Goal: Transaction & Acquisition: Purchase product/service

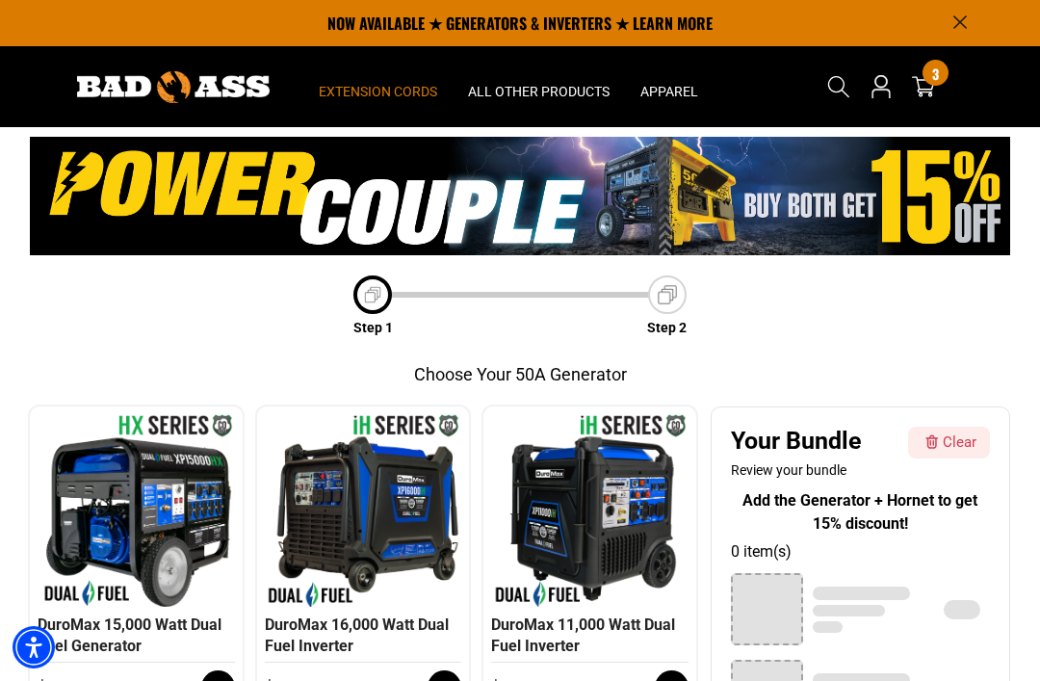
click at [380, 72] on summary "Extension Cords" at bounding box center [377, 86] width 149 height 81
click at [353, 87] on span "Extension Cords" at bounding box center [378, 91] width 118 height 17
click at [416, 105] on div "All Extension Cords General Purpose Outdoor Indoor" at bounding box center [377, 330] width 149 height 453
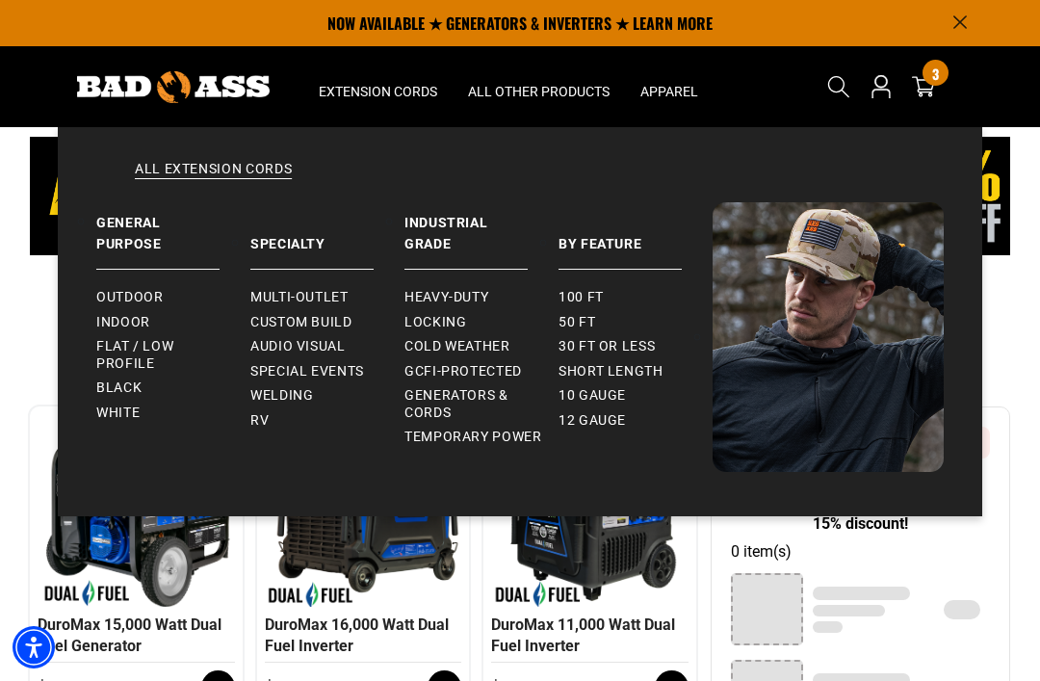
click at [185, 346] on span "Flat / Low Profile" at bounding box center [165, 355] width 139 height 34
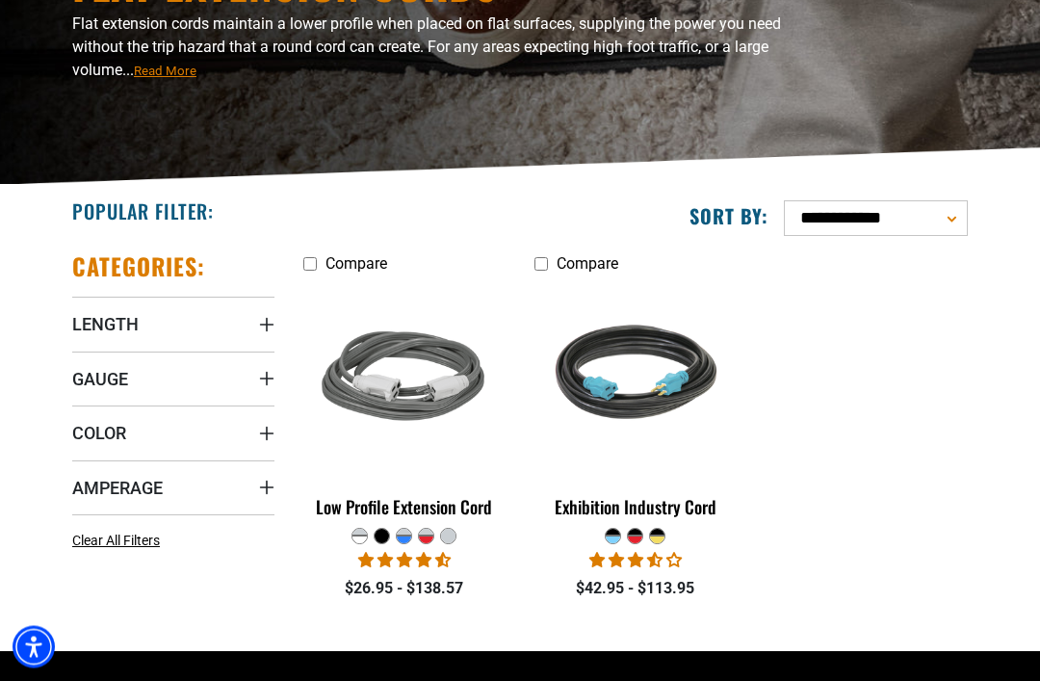
scroll to position [231, 0]
click at [93, 326] on span "Length" at bounding box center [105, 324] width 66 height 22
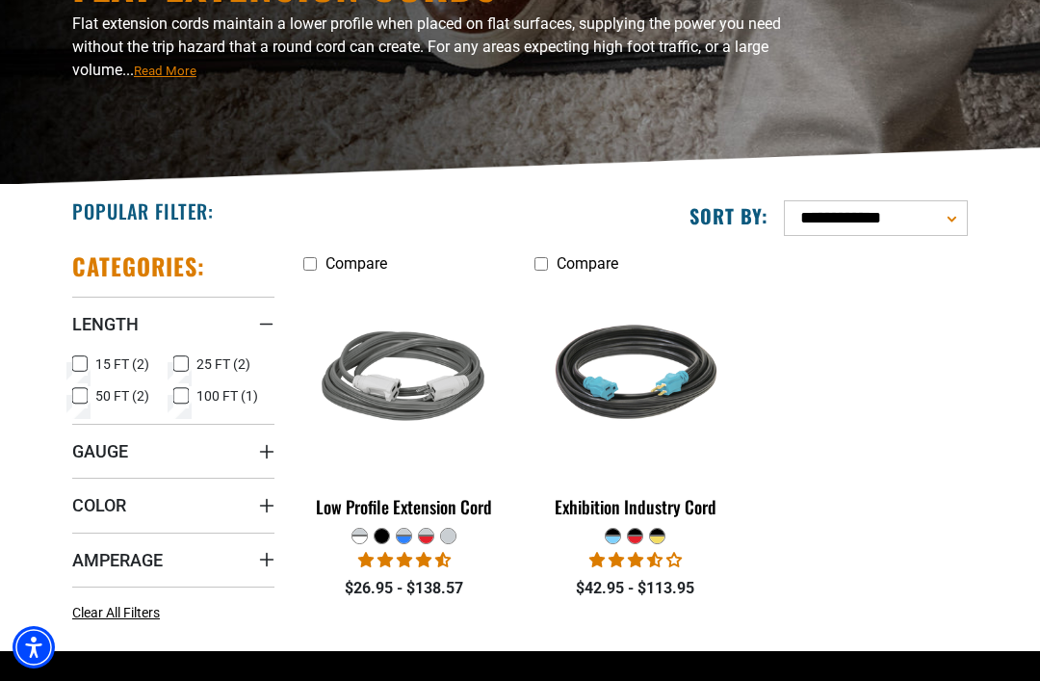
click at [185, 405] on icon at bounding box center [180, 395] width 15 height 25
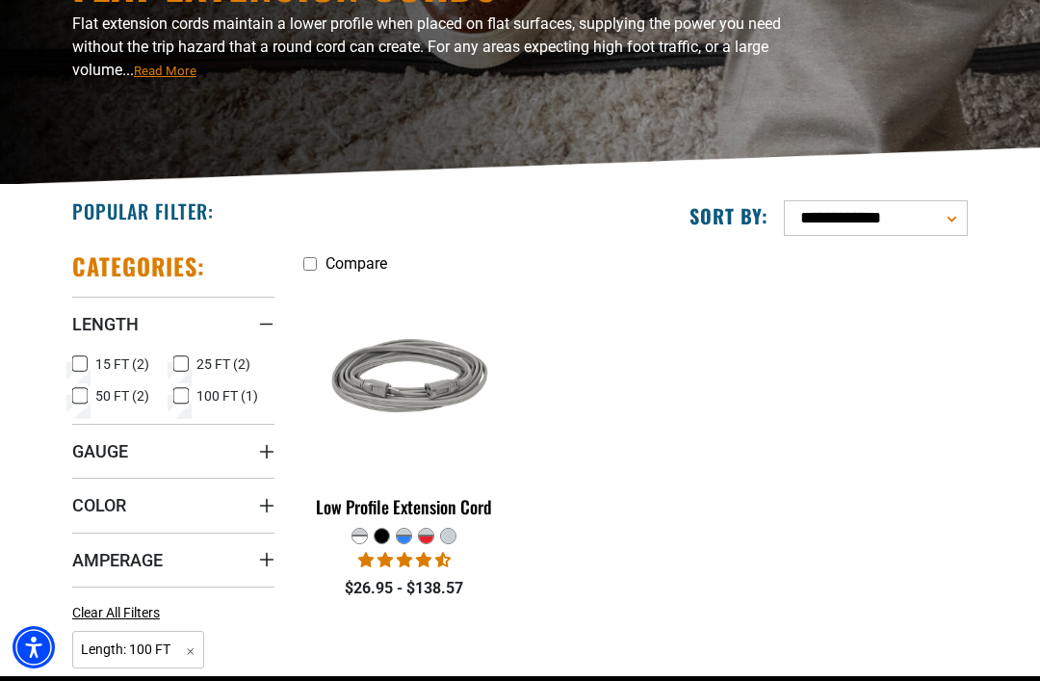
click at [439, 442] on img at bounding box center [405, 378] width 208 height 187
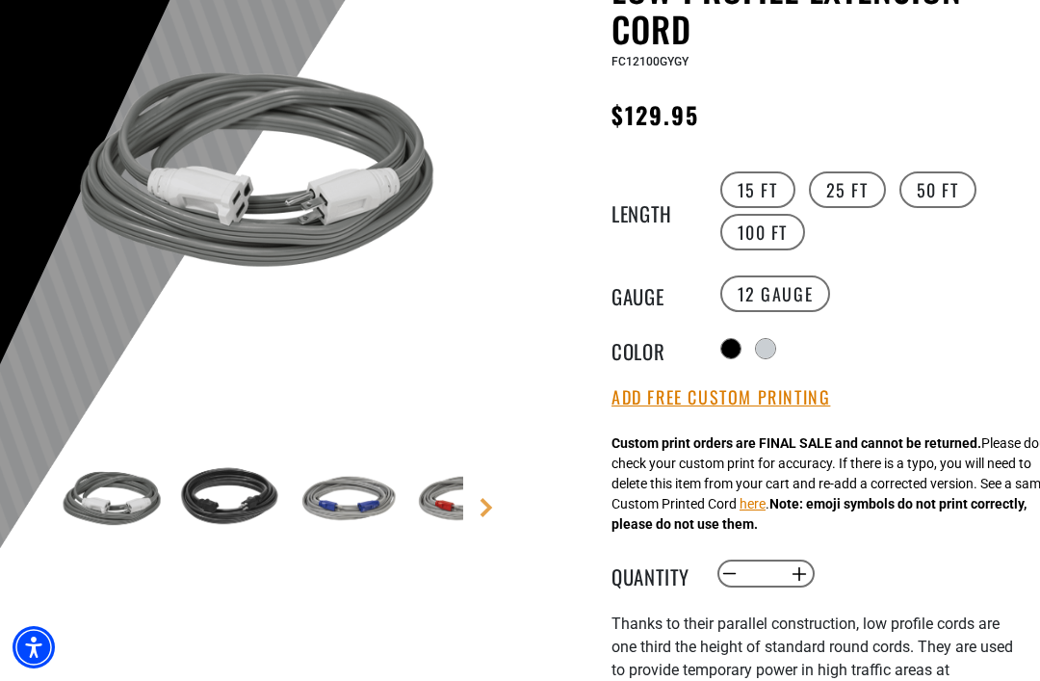
scroll to position [222, 0]
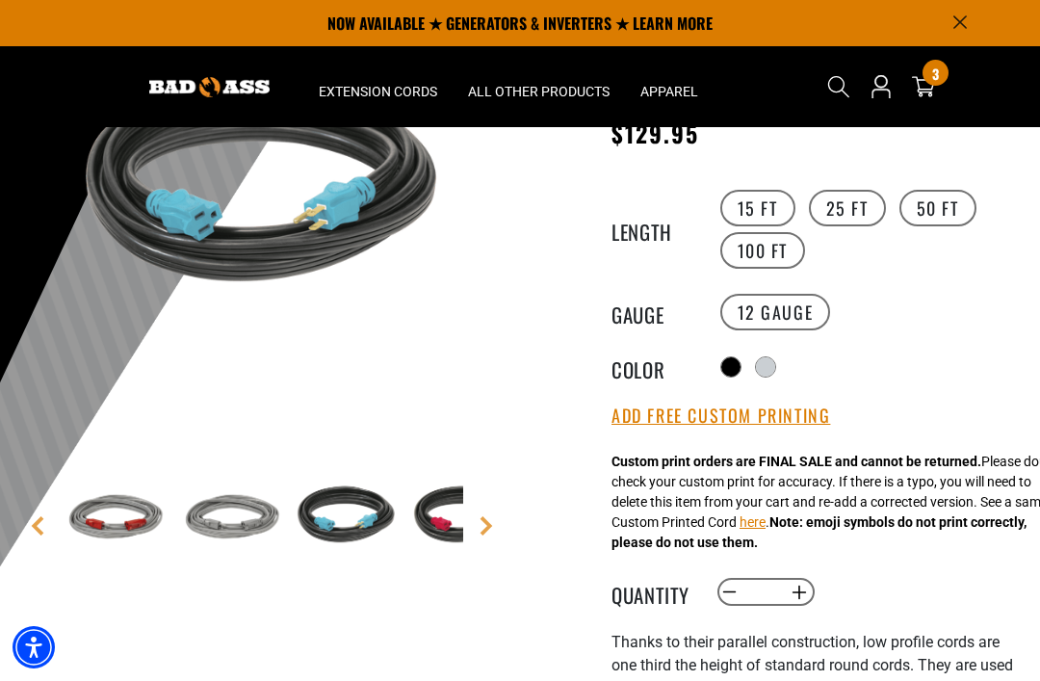
click at [665, 424] on button "Add Free Custom Printing" at bounding box center [721, 416] width 219 height 21
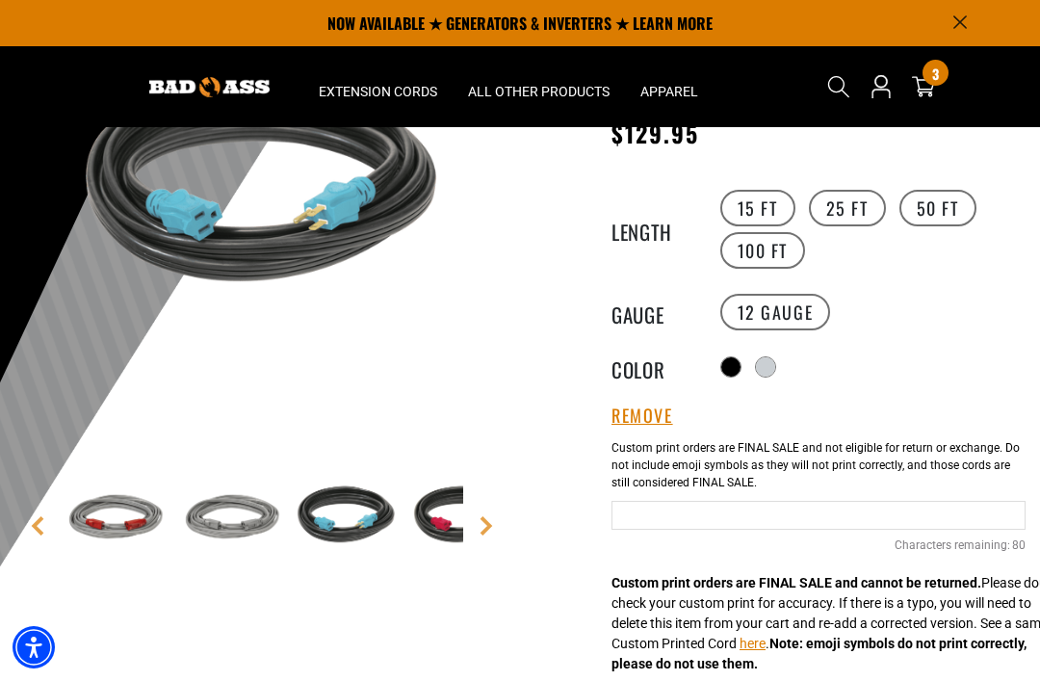
click at [641, 406] on button "Remove" at bounding box center [643, 416] width 62 height 21
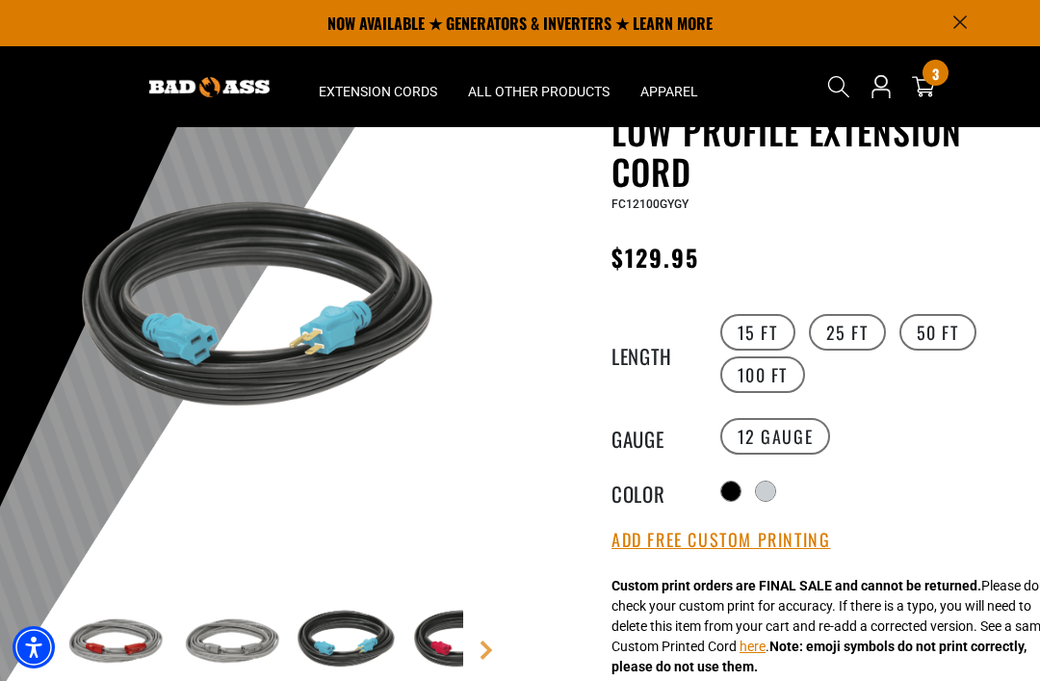
scroll to position [95, 0]
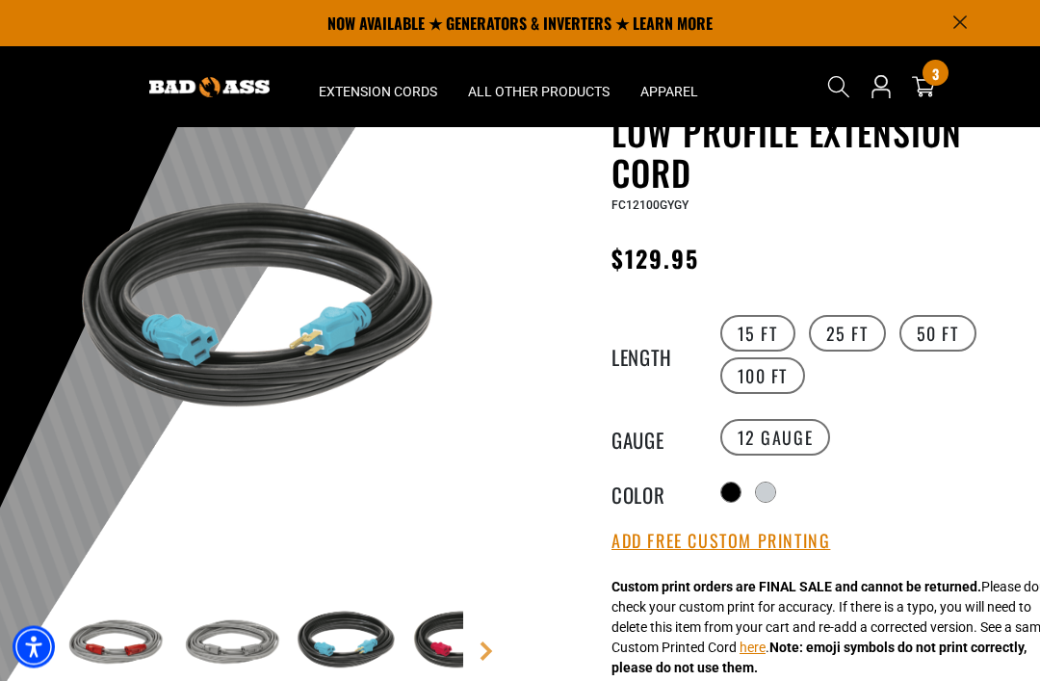
click at [249, 328] on img at bounding box center [256, 320] width 406 height 406
click at [241, 346] on img at bounding box center [256, 320] width 406 height 406
click at [247, 356] on img at bounding box center [256, 320] width 406 height 406
click at [248, 357] on img at bounding box center [256, 320] width 406 height 406
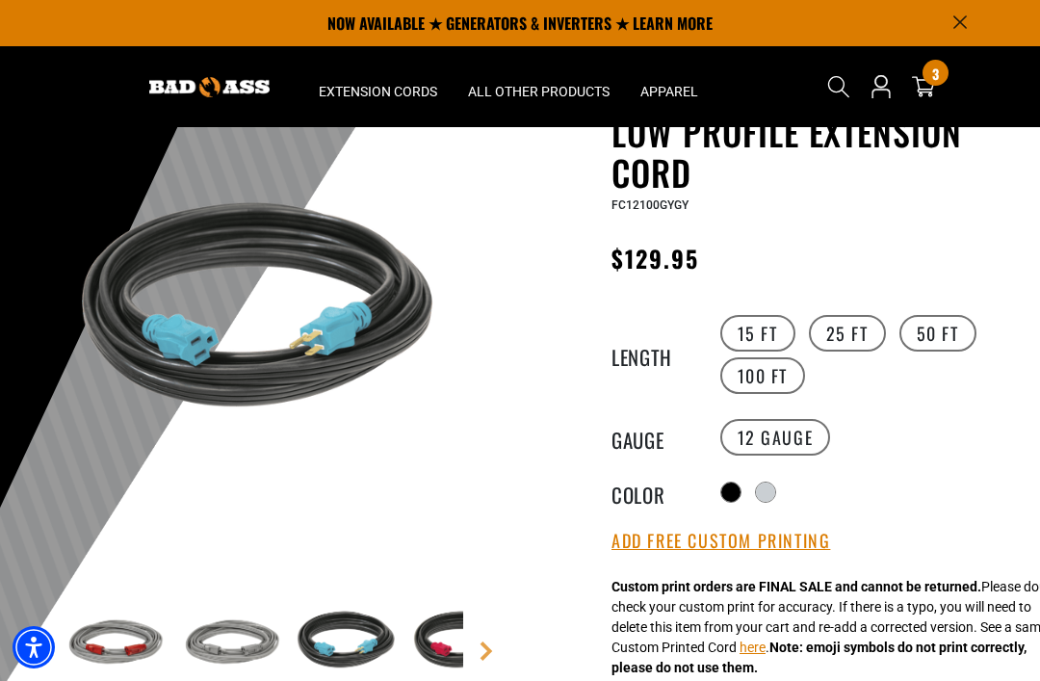
click at [726, 490] on div at bounding box center [730, 492] width 19 height 19
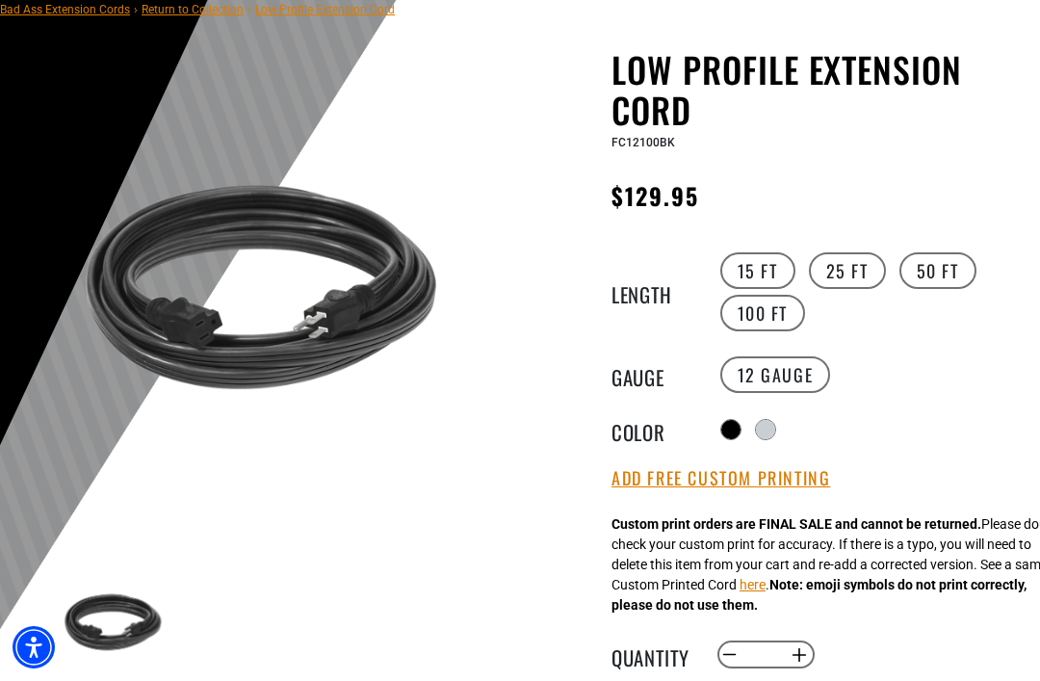
scroll to position [180, 0]
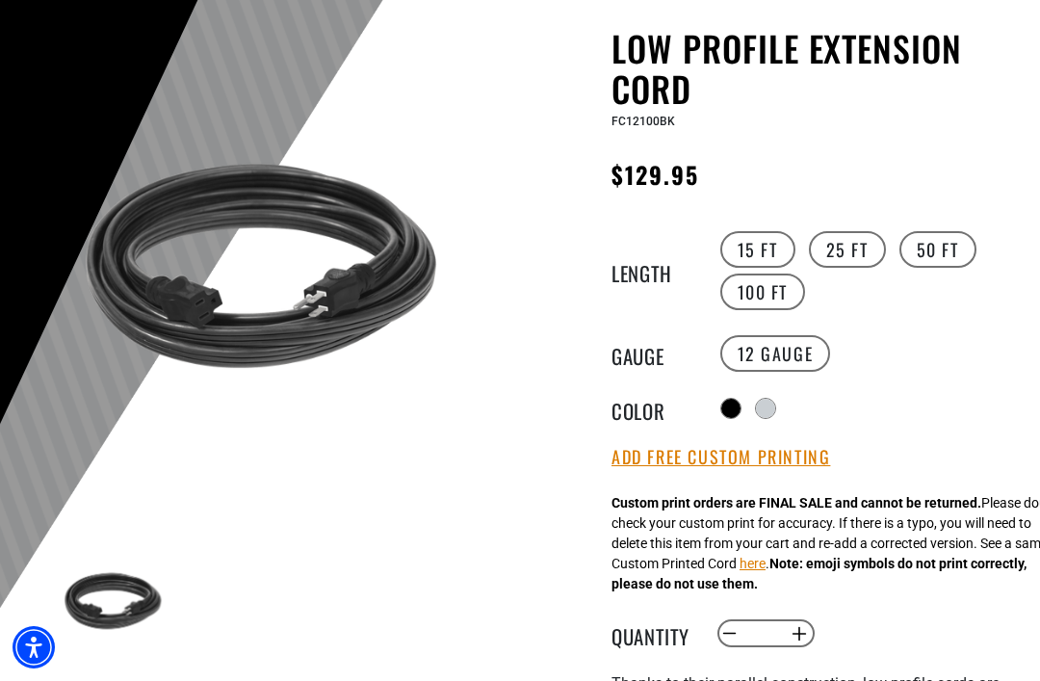
click at [537, 436] on div "Low Profile Extension Cord Low Profile Extension Cord FC12100BK Regular price $…" at bounding box center [780, 585] width 491 height 1114
click at [644, 458] on button "Add Free Custom Printing" at bounding box center [721, 457] width 219 height 21
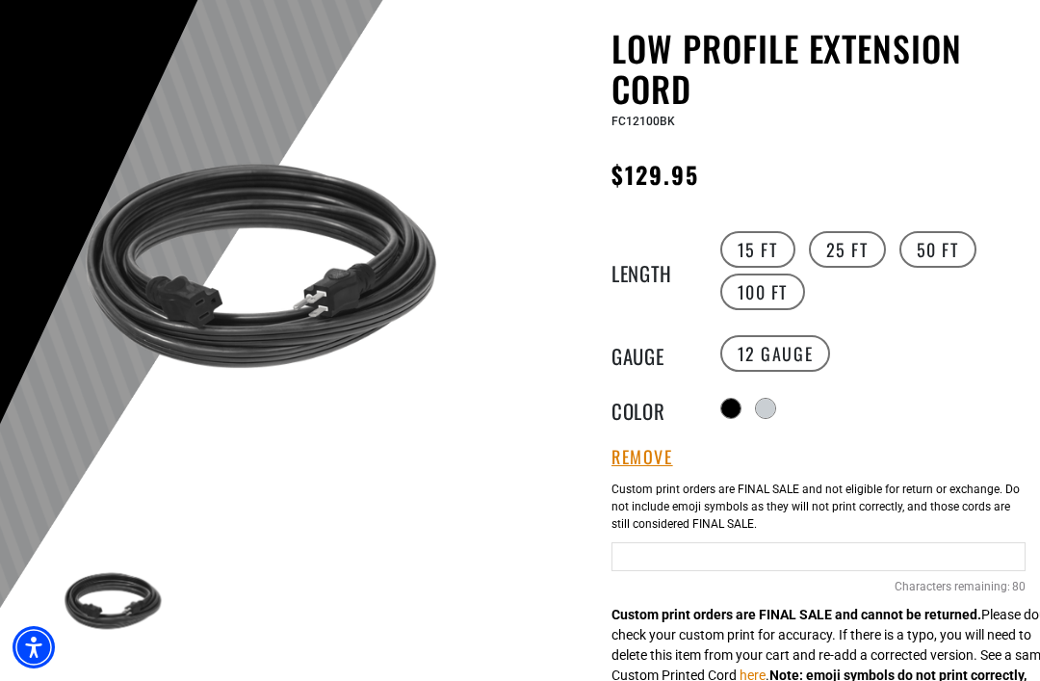
click at [642, 554] on input "Black cable" at bounding box center [819, 556] width 414 height 29
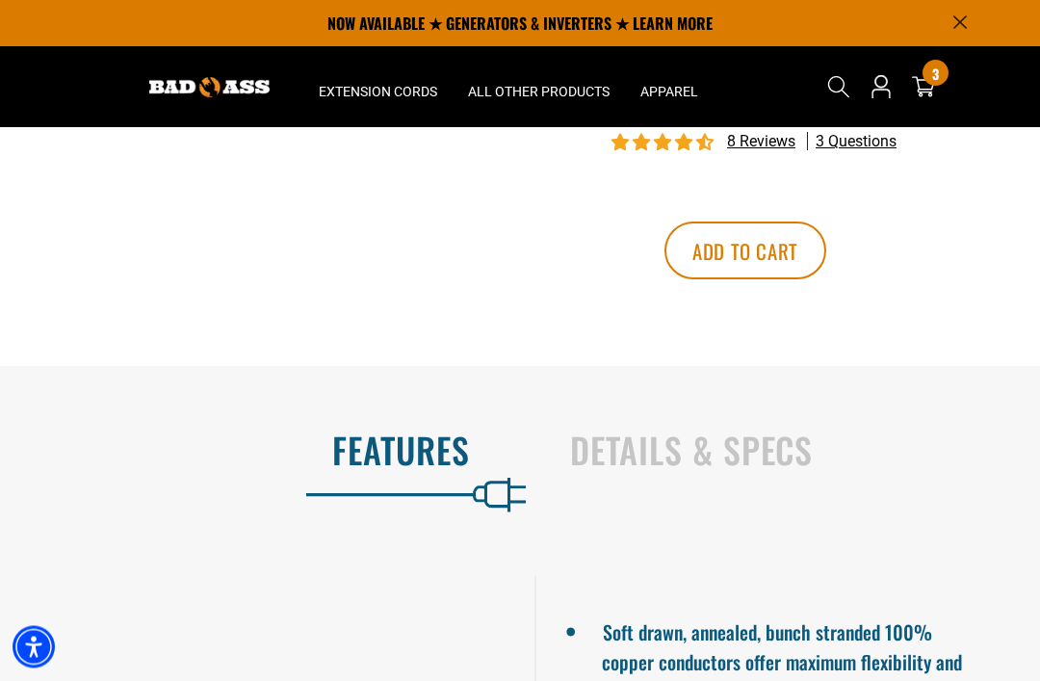
scroll to position [1057, 0]
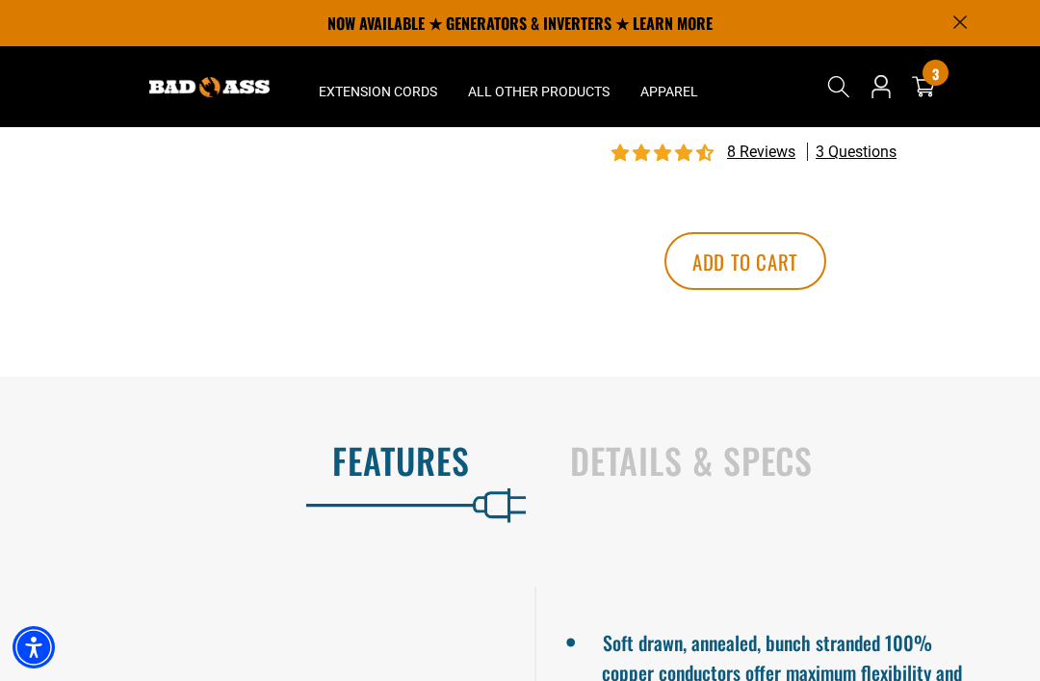
type input "*******"
click at [826, 241] on button "Add to cart" at bounding box center [746, 261] width 162 height 58
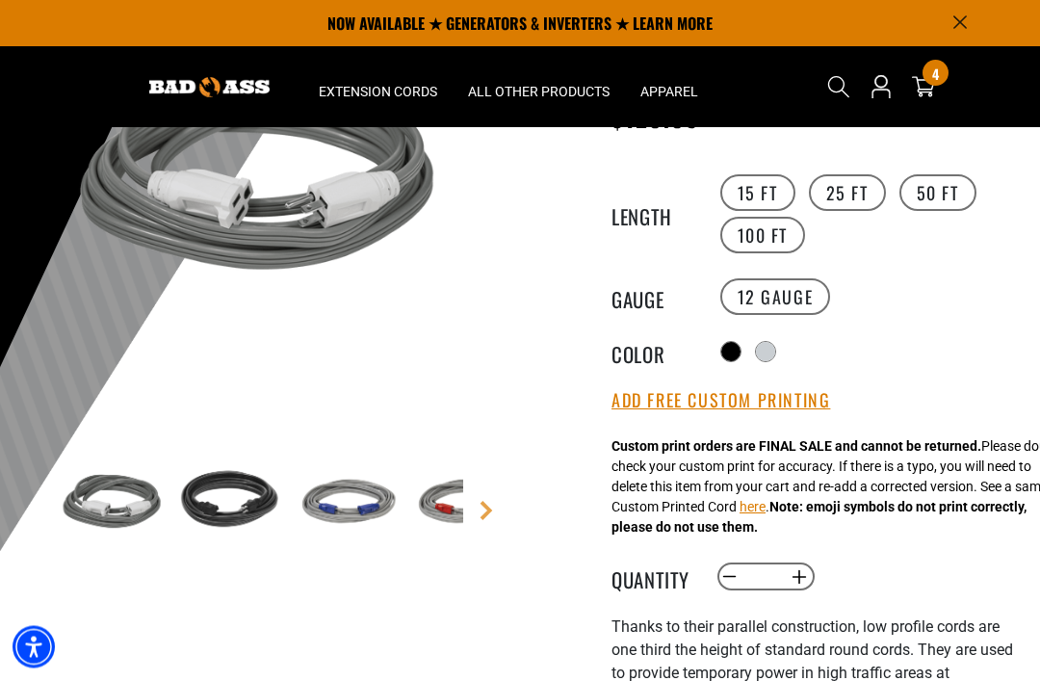
scroll to position [231, 0]
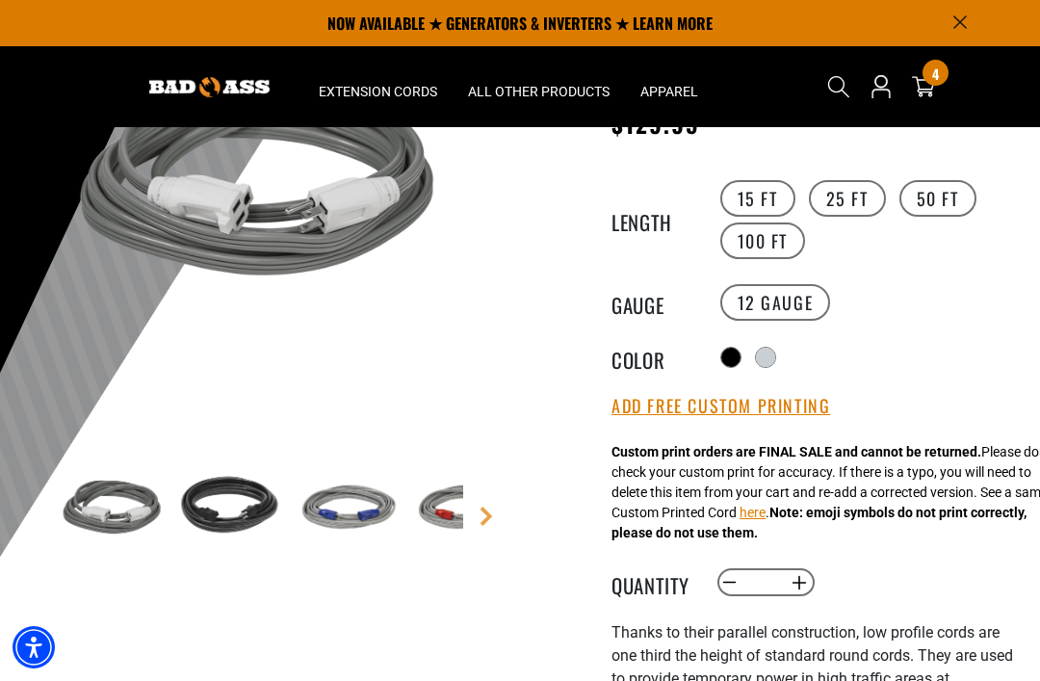
click at [932, 81] on span "4" at bounding box center [935, 73] width 7 height 14
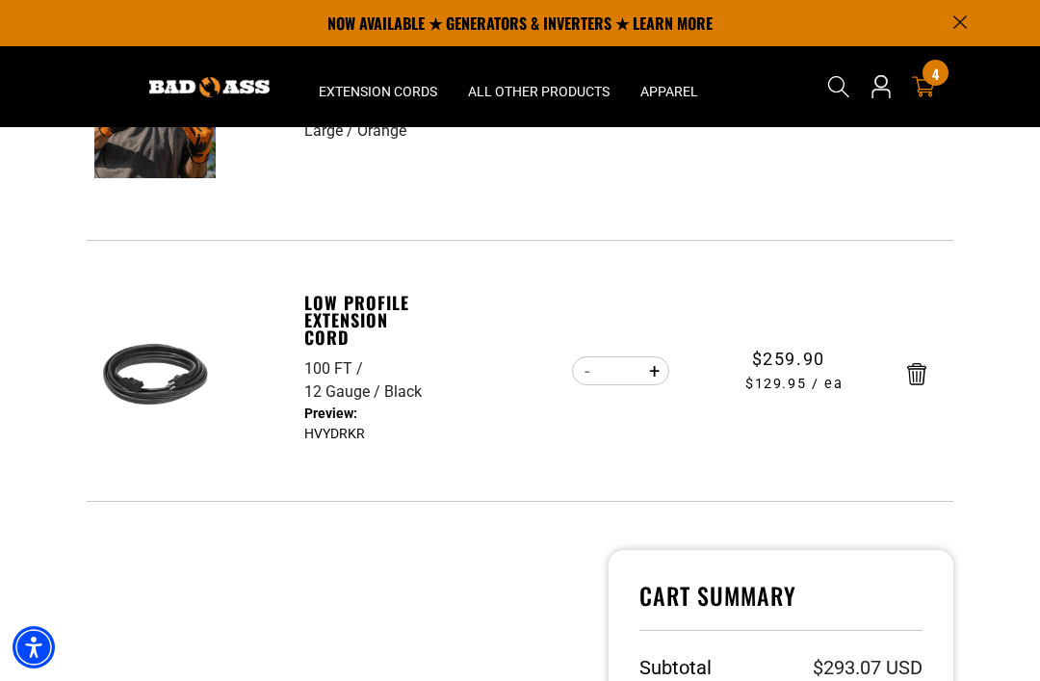
scroll to position [611, 0]
click at [586, 358] on button "Decrease quantity for Low Profile Extension Cord" at bounding box center [587, 371] width 30 height 33
type input "*"
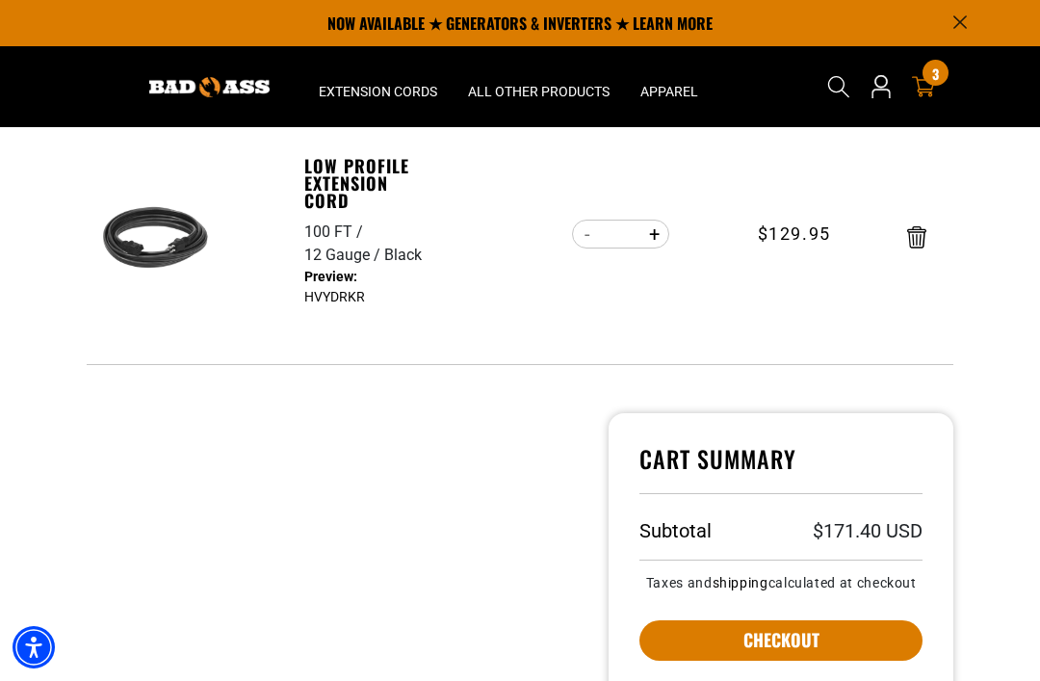
scroll to position [766, 0]
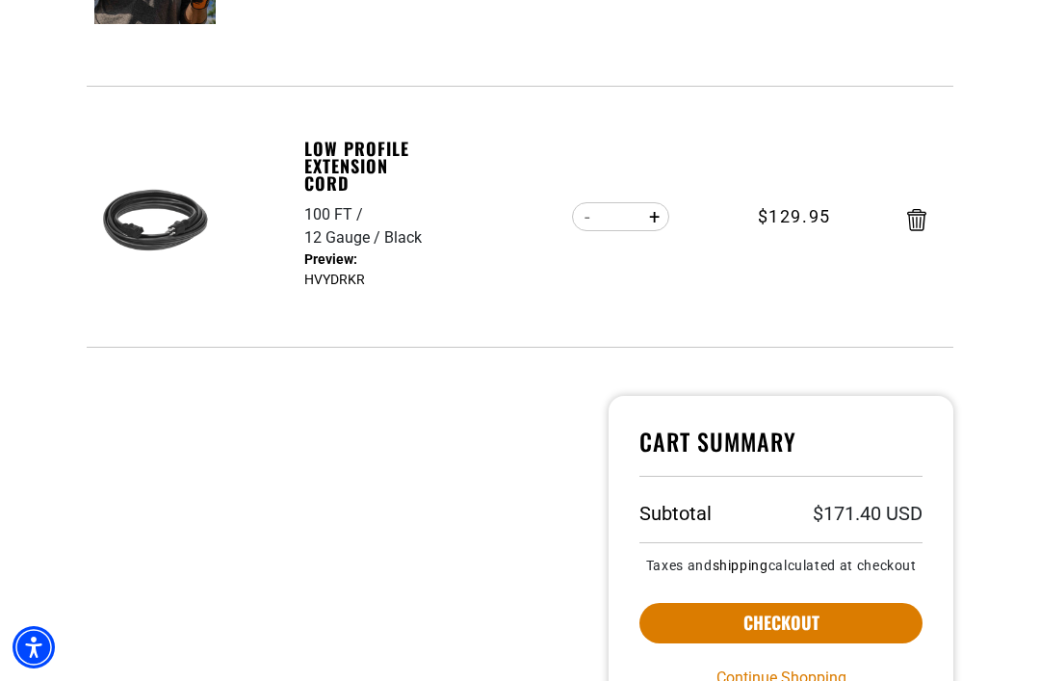
click at [132, 492] on div at bounding box center [333, 581] width 522 height 371
click at [813, 637] on button "Checkout" at bounding box center [781, 623] width 283 height 40
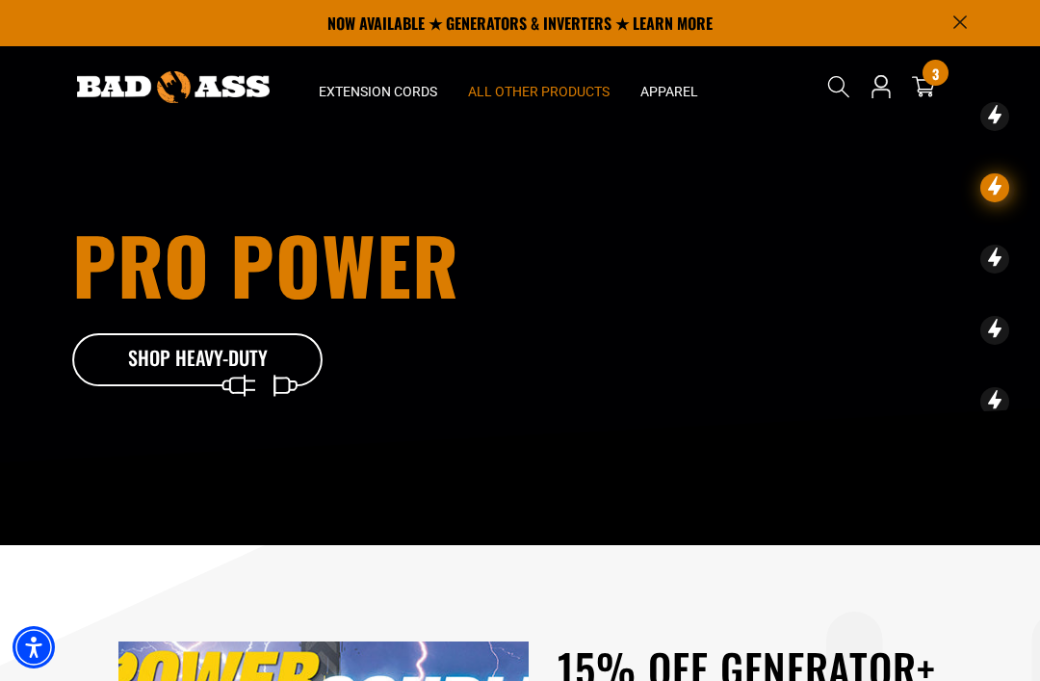
click at [536, 86] on span "All Other Products" at bounding box center [539, 91] width 142 height 17
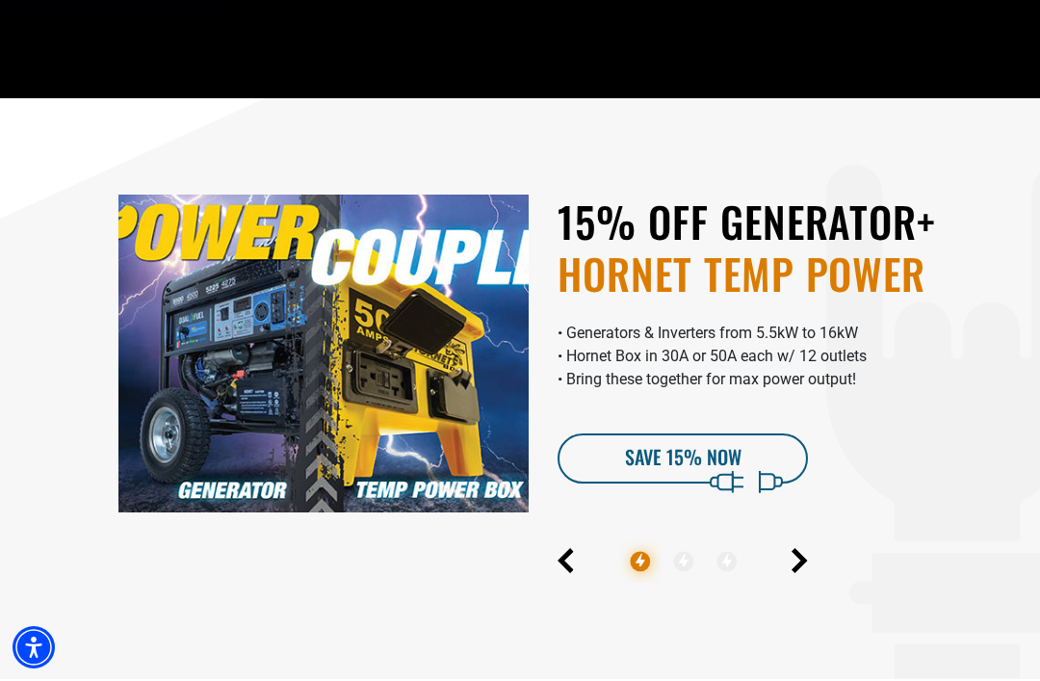
scroll to position [467, 0]
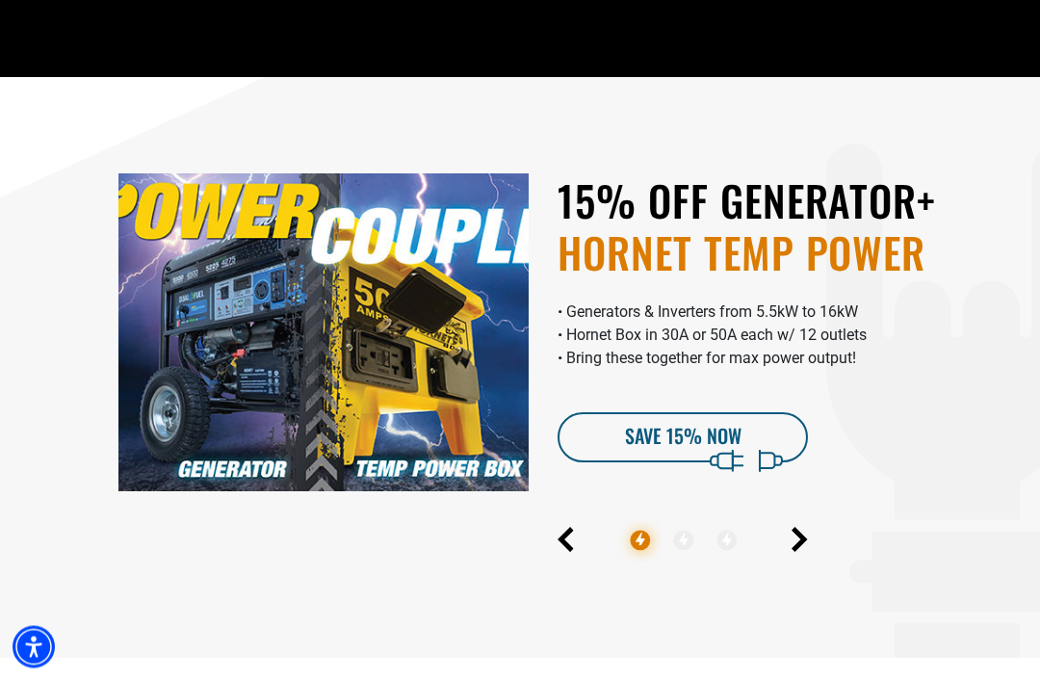
click at [211, 422] on img at bounding box center [323, 333] width 410 height 318
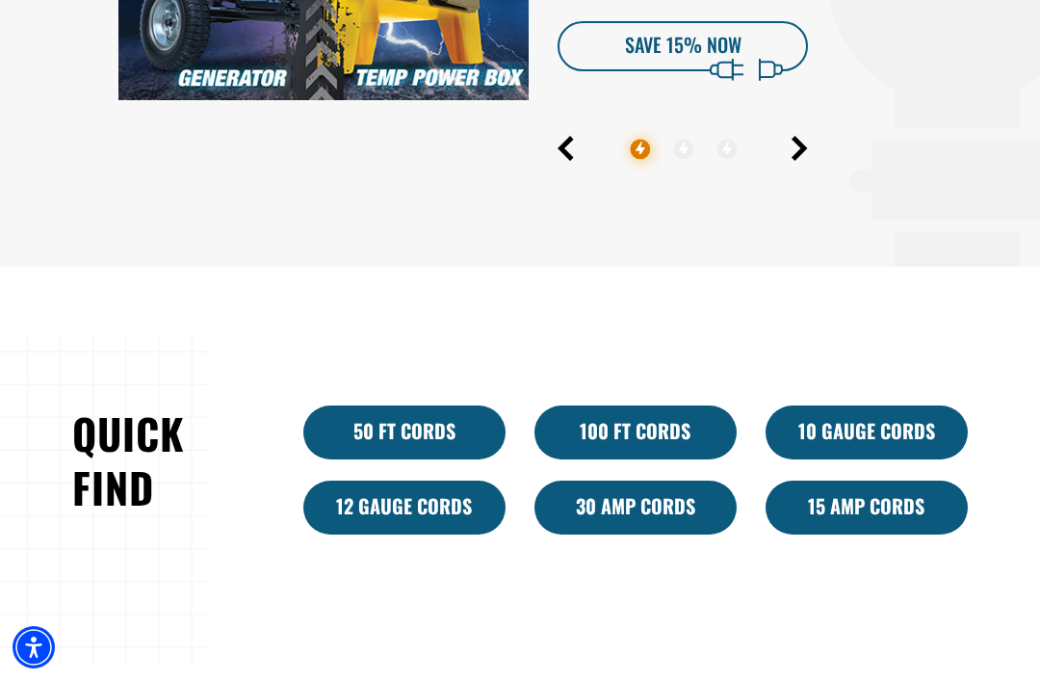
scroll to position [854, 0]
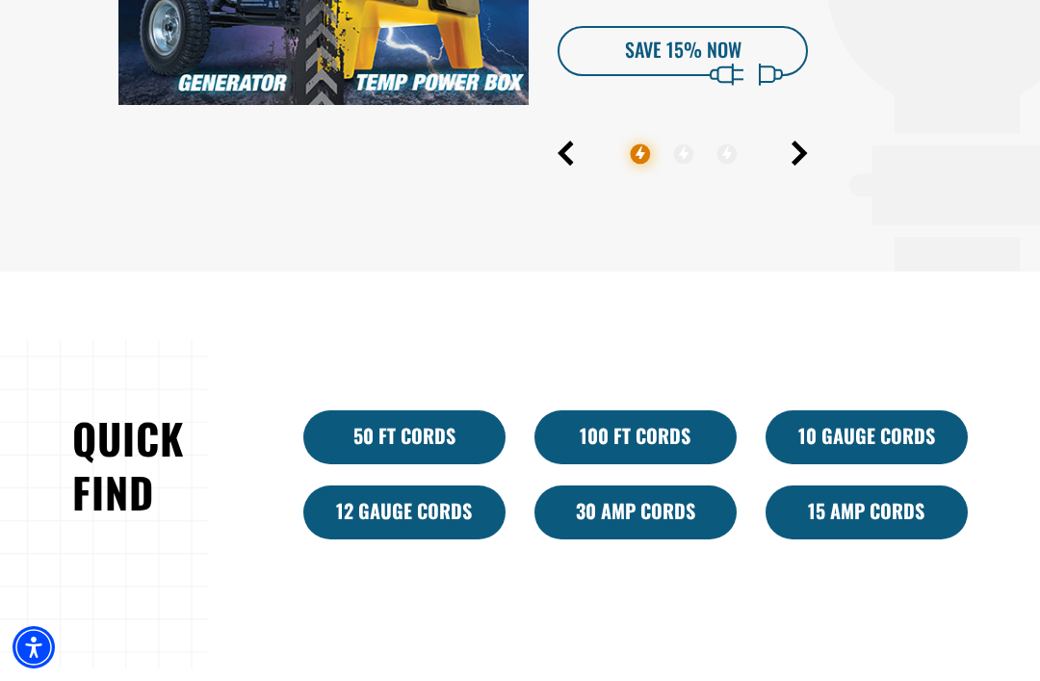
click at [694, 539] on link "30 Amp Cords" at bounding box center [636, 512] width 202 height 54
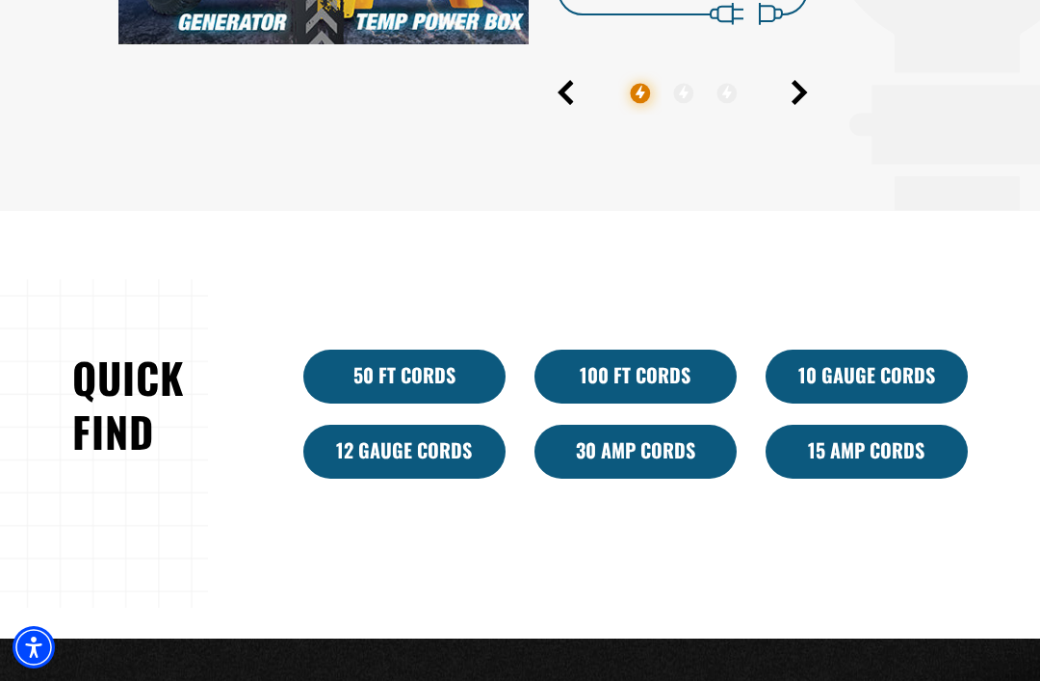
scroll to position [916, 0]
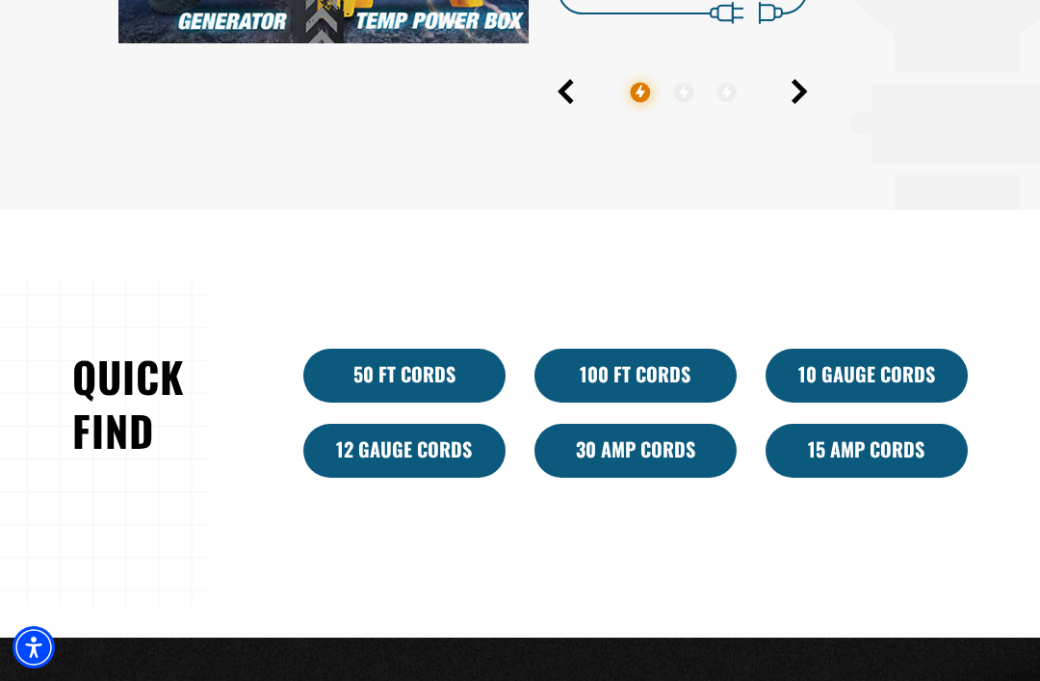
click at [852, 478] on link "15 Amp Cords" at bounding box center [867, 451] width 202 height 54
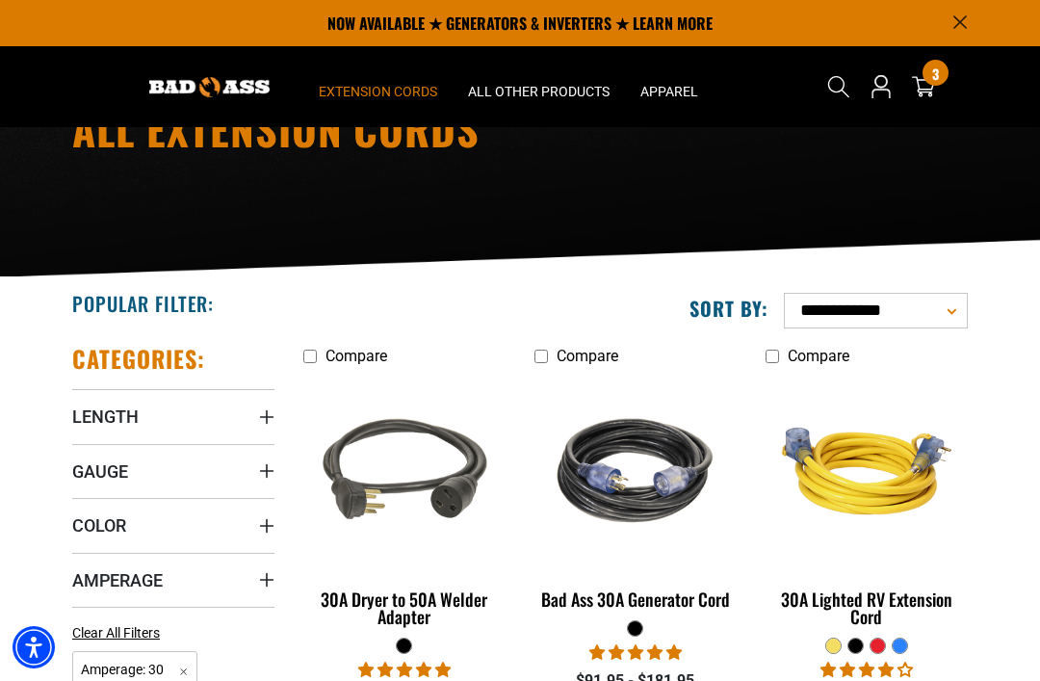
scroll to position [138, 0]
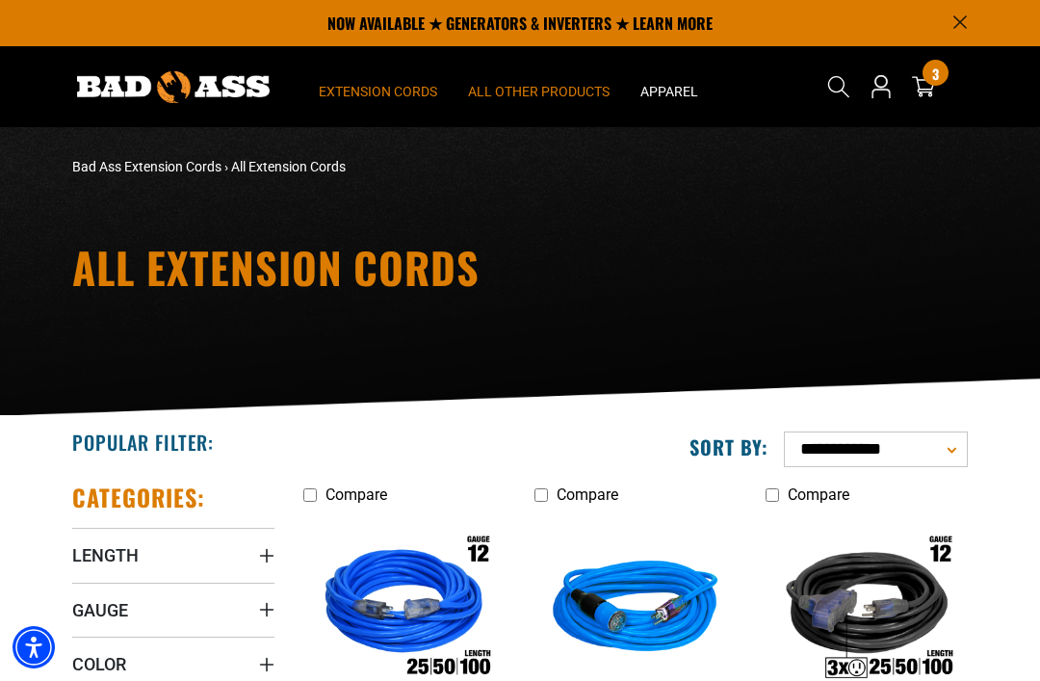
click at [517, 88] on span "All Other Products" at bounding box center [539, 91] width 142 height 17
click at [511, 88] on span "All Other Products" at bounding box center [539, 91] width 142 height 17
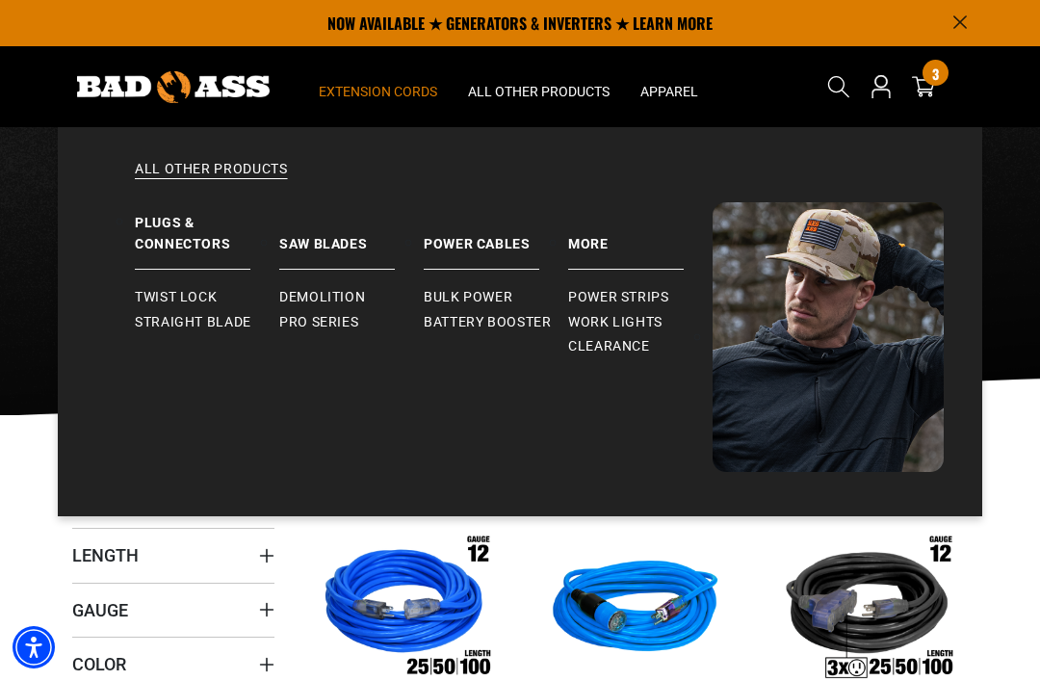
click at [367, 11] on p "NOW AVAILABLE ★ GENERATORS & INVERTERS ★ LEARN MORE" at bounding box center [520, 23] width 896 height 46
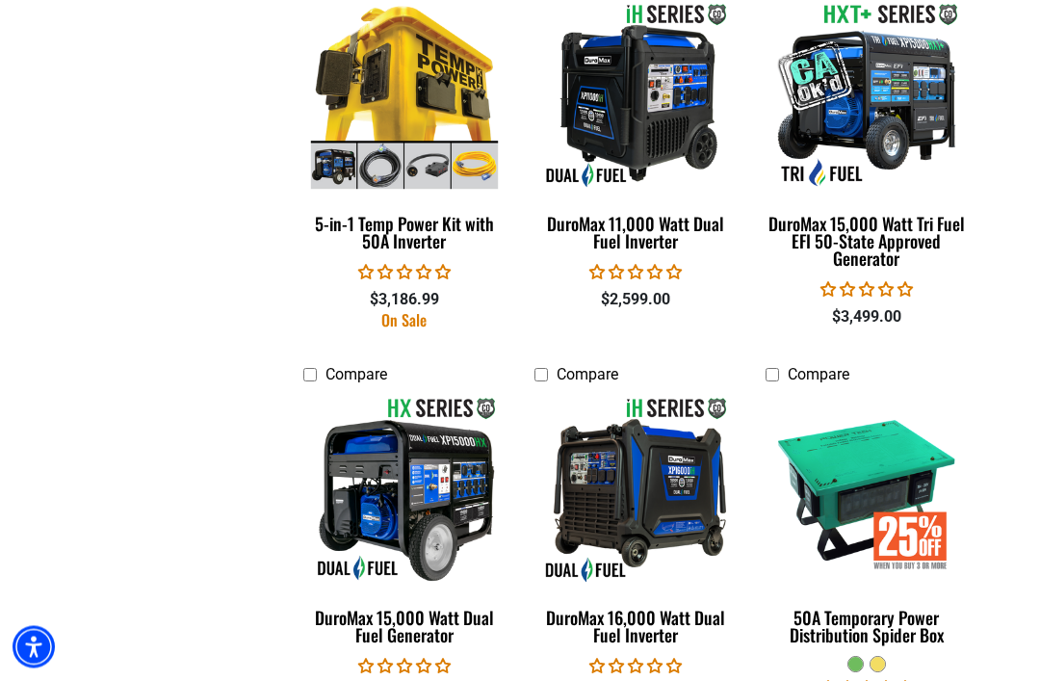
scroll to position [3215, 0]
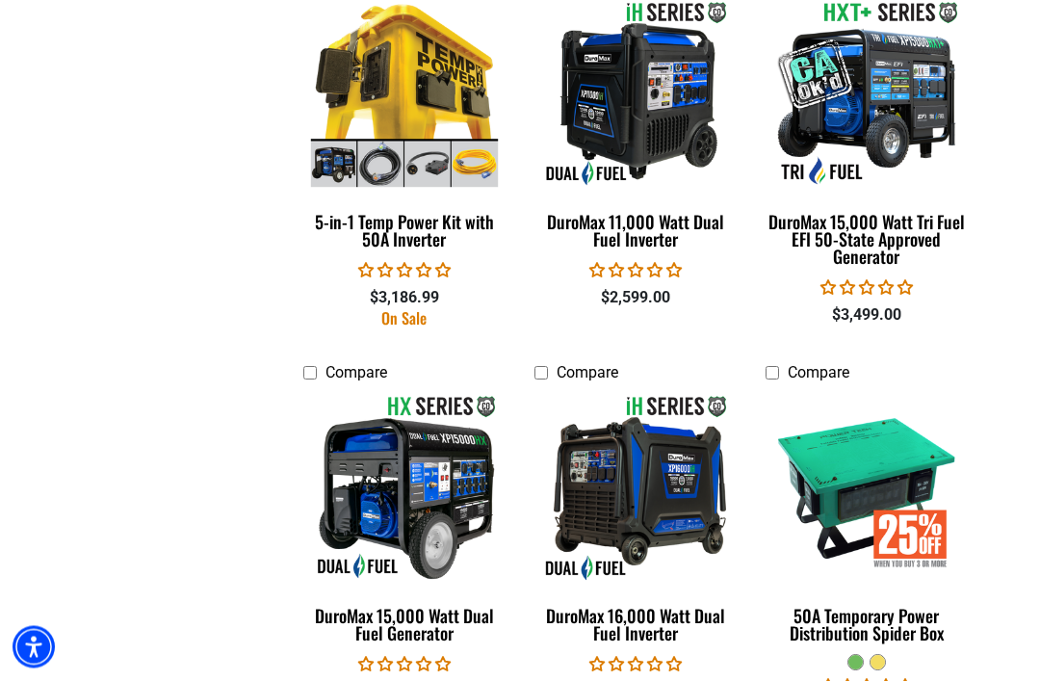
click at [917, 268] on link "DuroMax 15,000 Watt Tri Fuel EFI 50-State Approved Generator" at bounding box center [867, 137] width 202 height 279
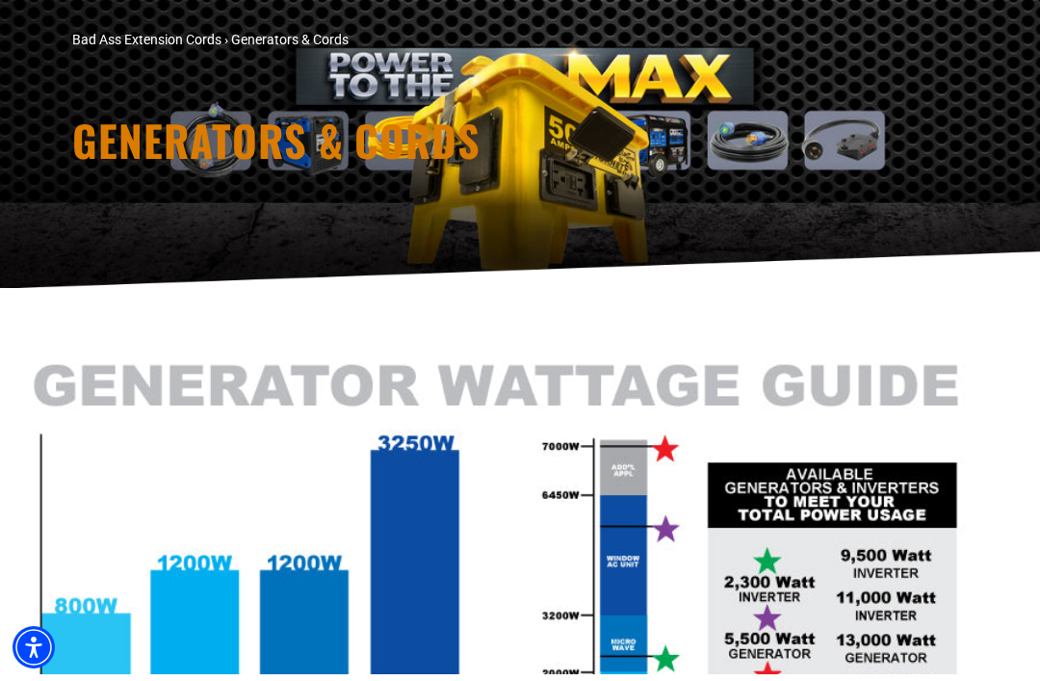
scroll to position [3278, 0]
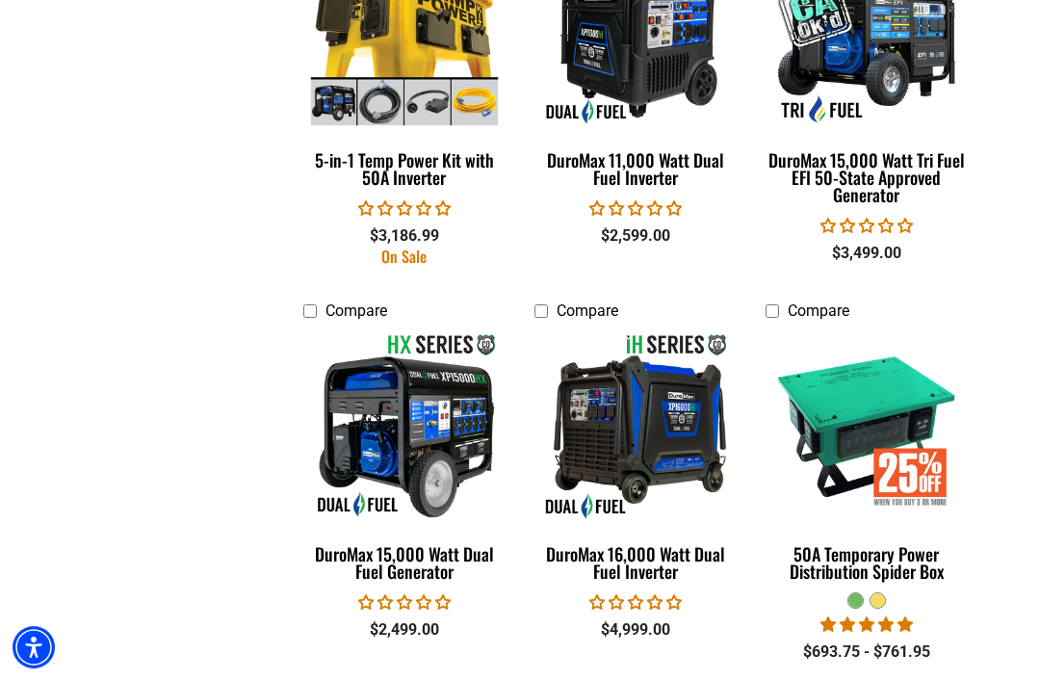
click at [363, 456] on img at bounding box center [405, 425] width 208 height 187
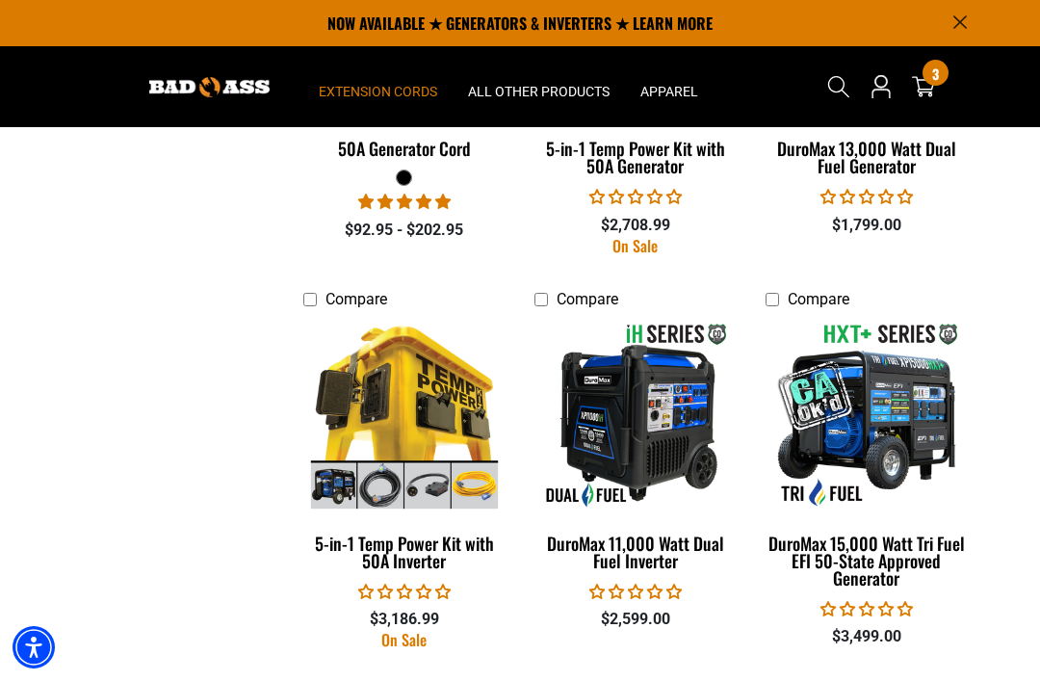
scroll to position [2894, 0]
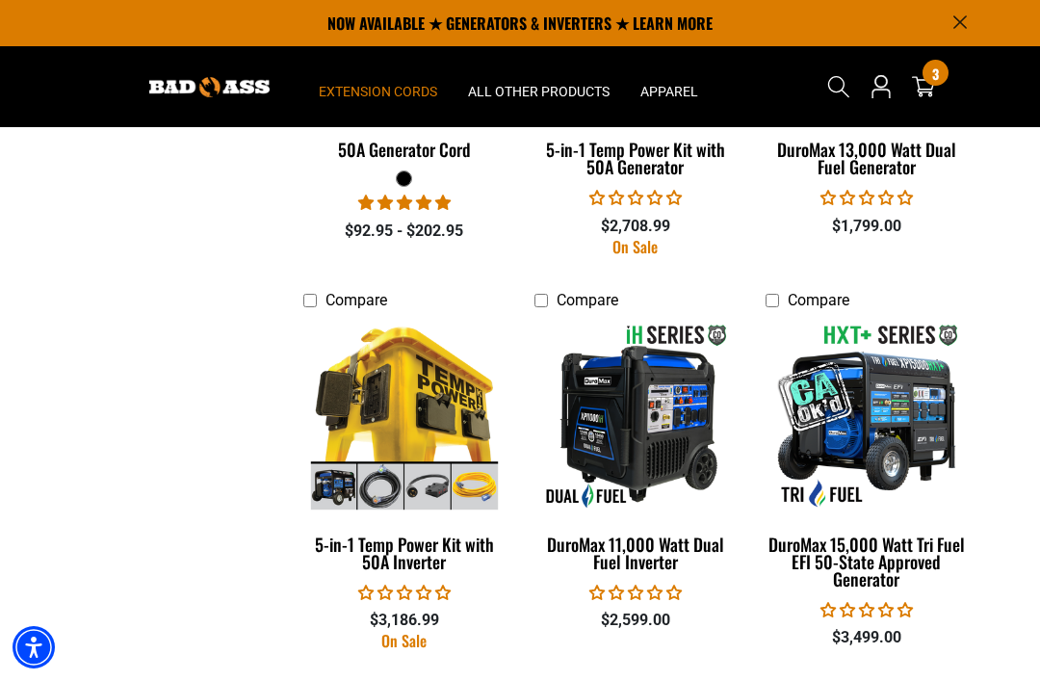
click at [923, 389] on img at bounding box center [867, 415] width 208 height 187
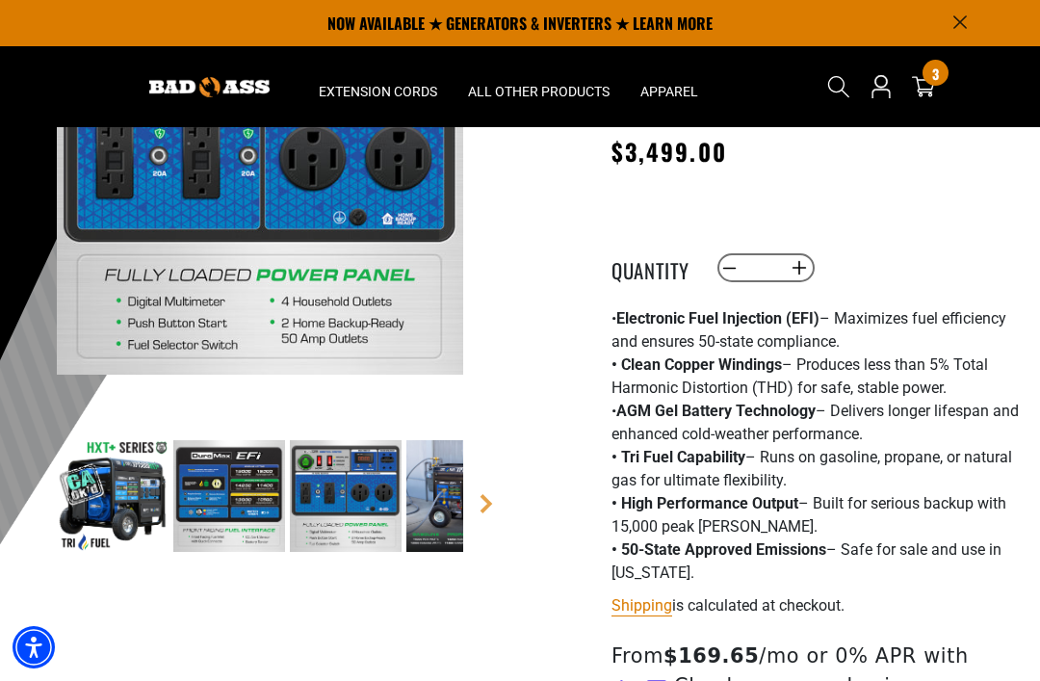
scroll to position [240, 0]
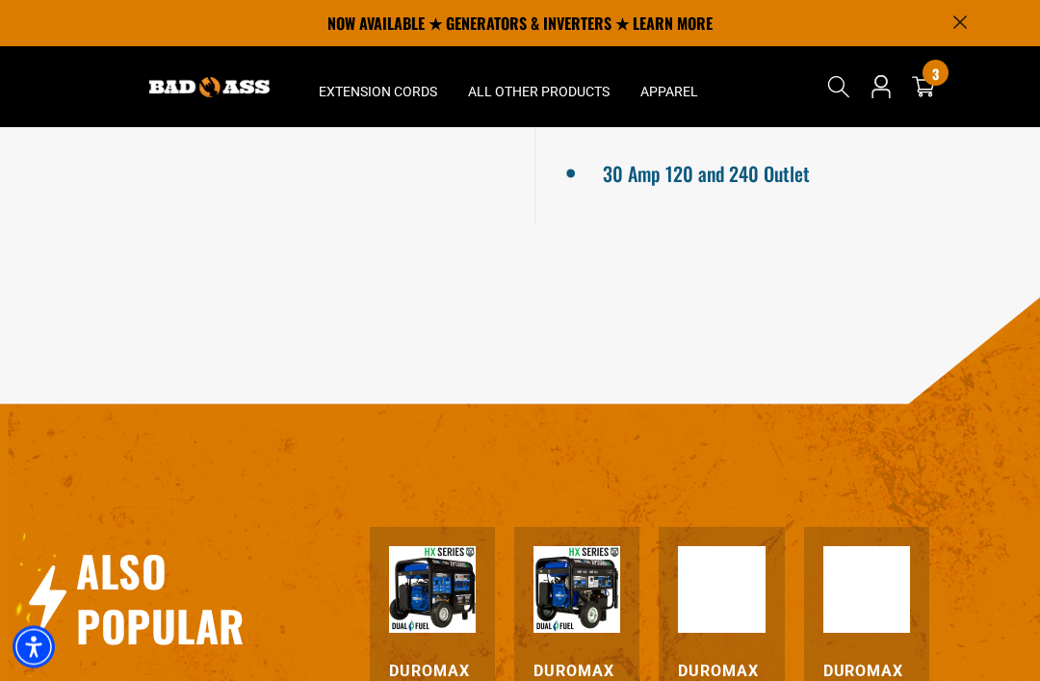
scroll to position [2211, 0]
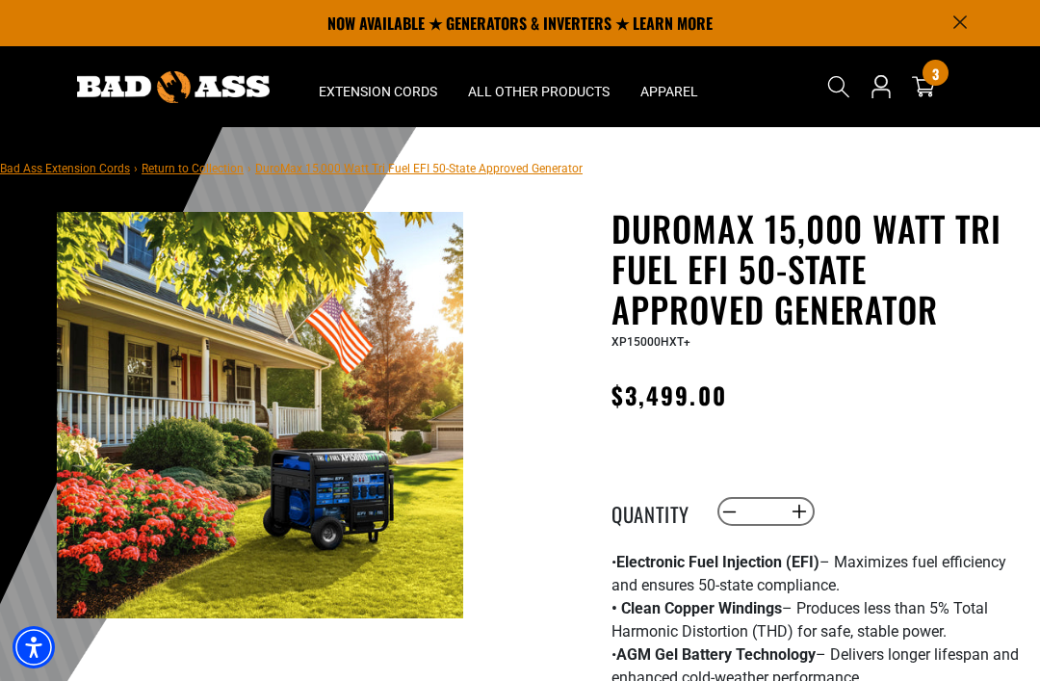
click at [925, 83] on icon at bounding box center [923, 86] width 23 height 23
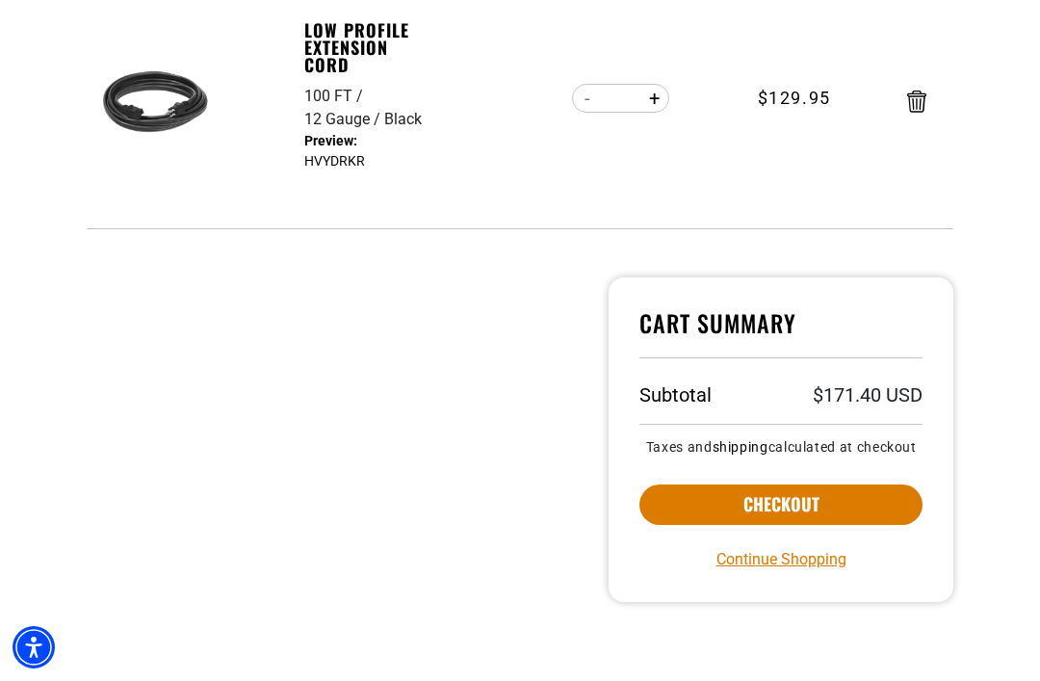
scroll to position [963, 0]
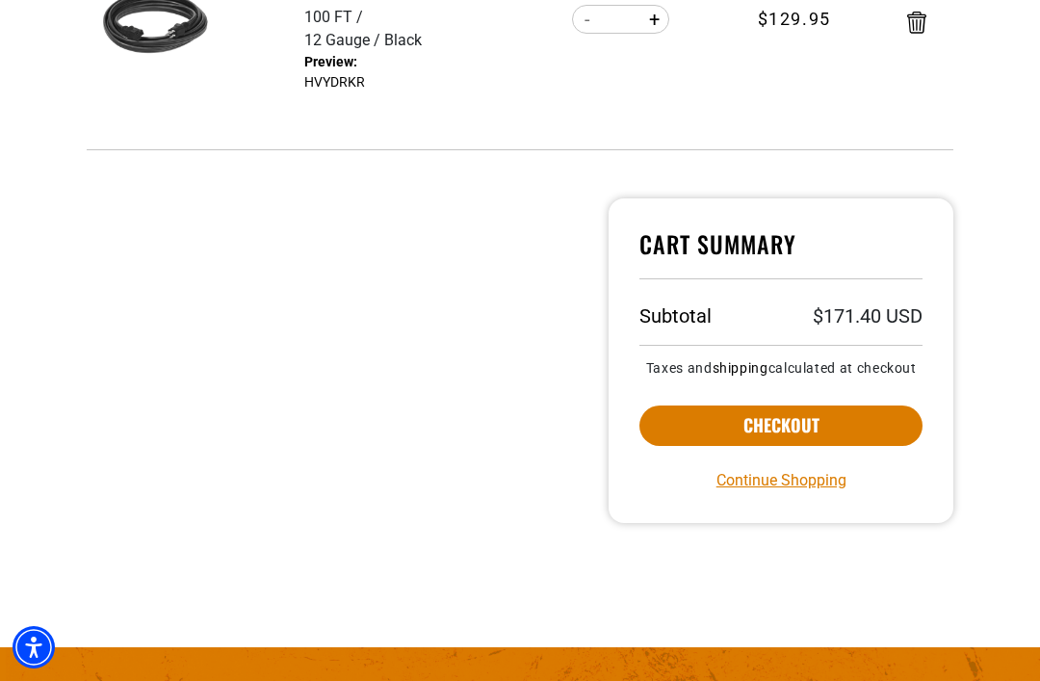
click at [856, 446] on button "Checkout" at bounding box center [781, 426] width 283 height 40
